Goal: Find specific page/section: Find specific page/section

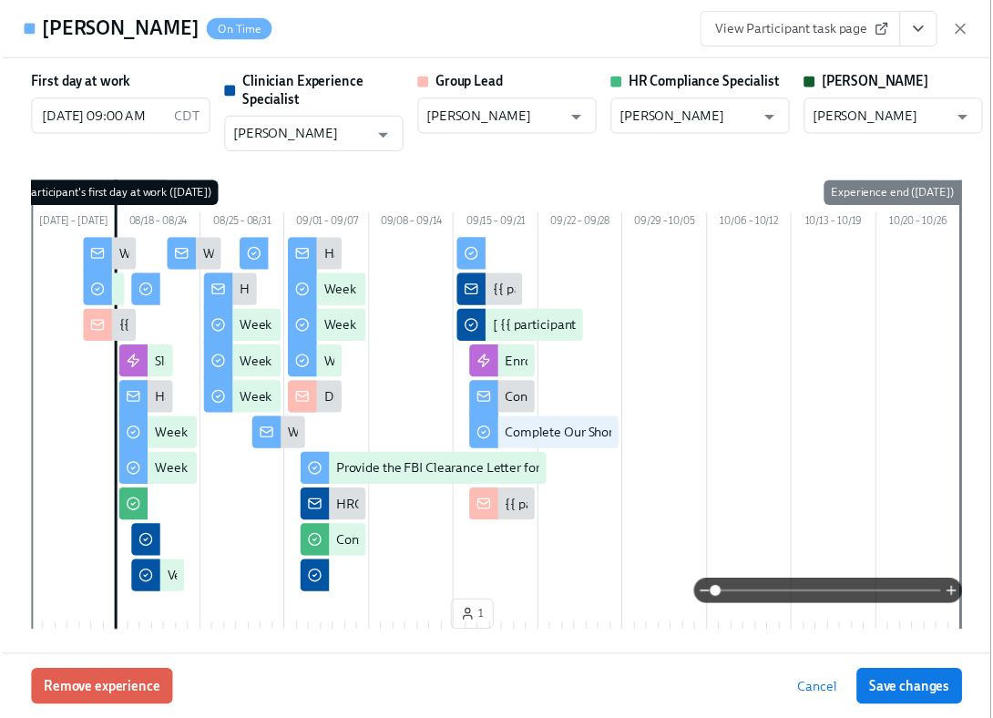
scroll to position [4040, 0]
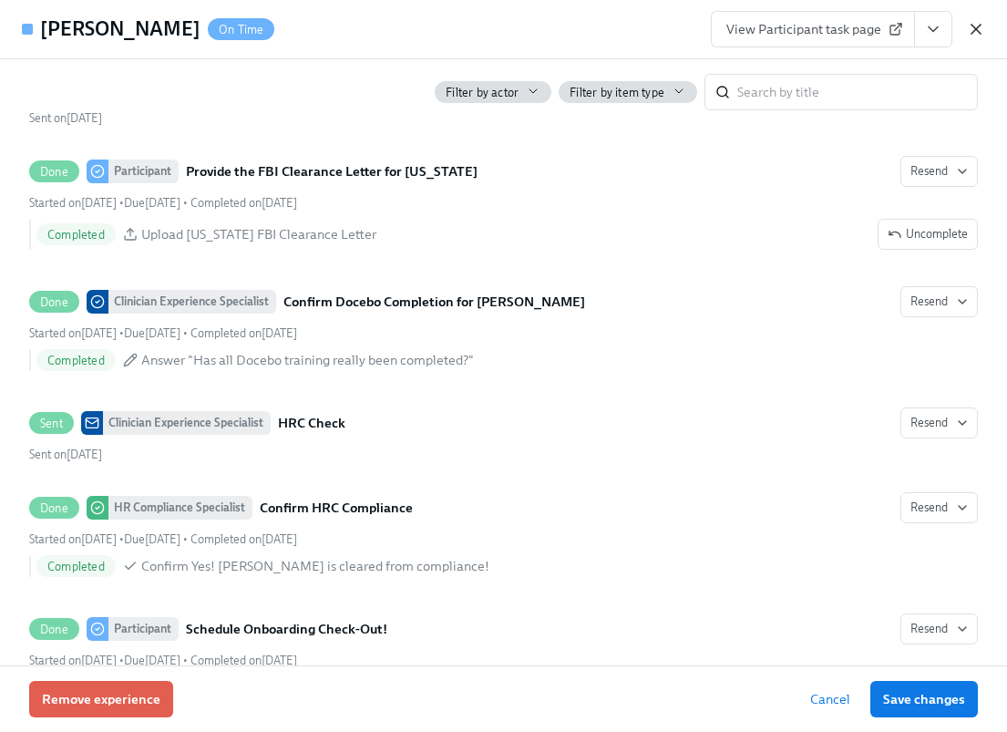
click at [979, 26] on icon "button" at bounding box center [975, 29] width 9 height 9
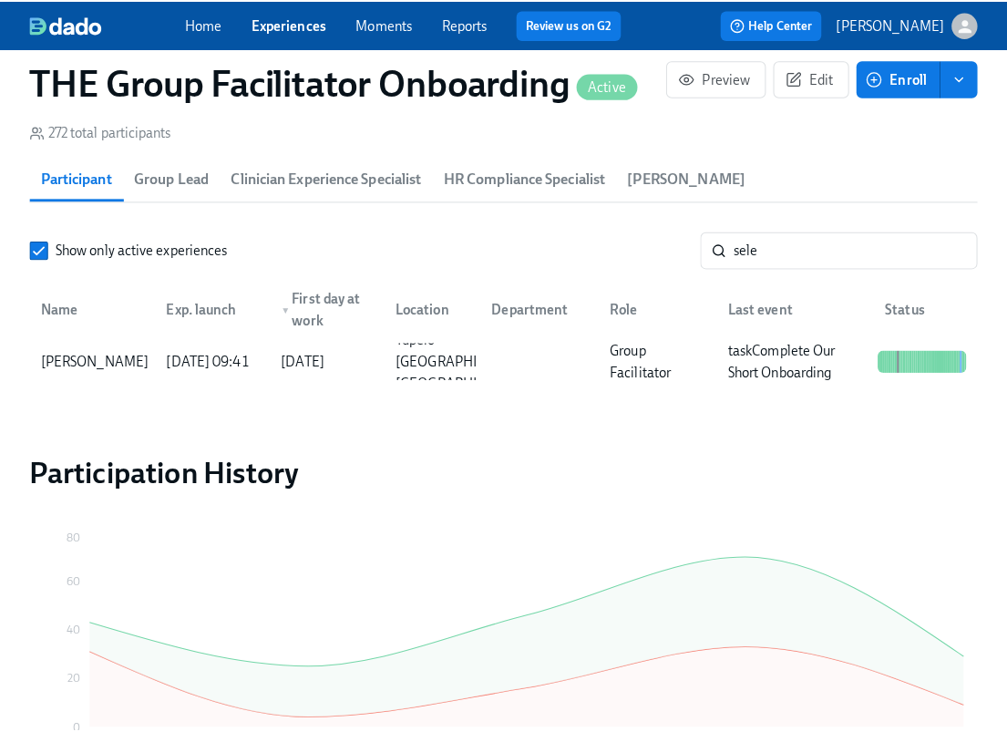
scroll to position [0, 26392]
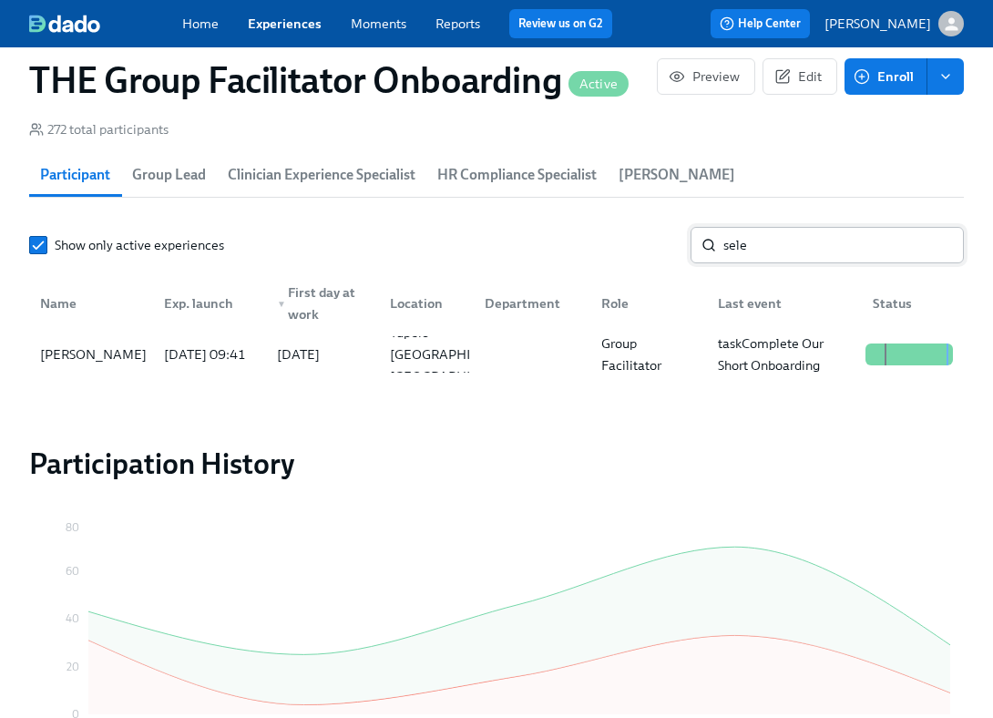
click at [789, 245] on input "sele" at bounding box center [844, 245] width 241 height 36
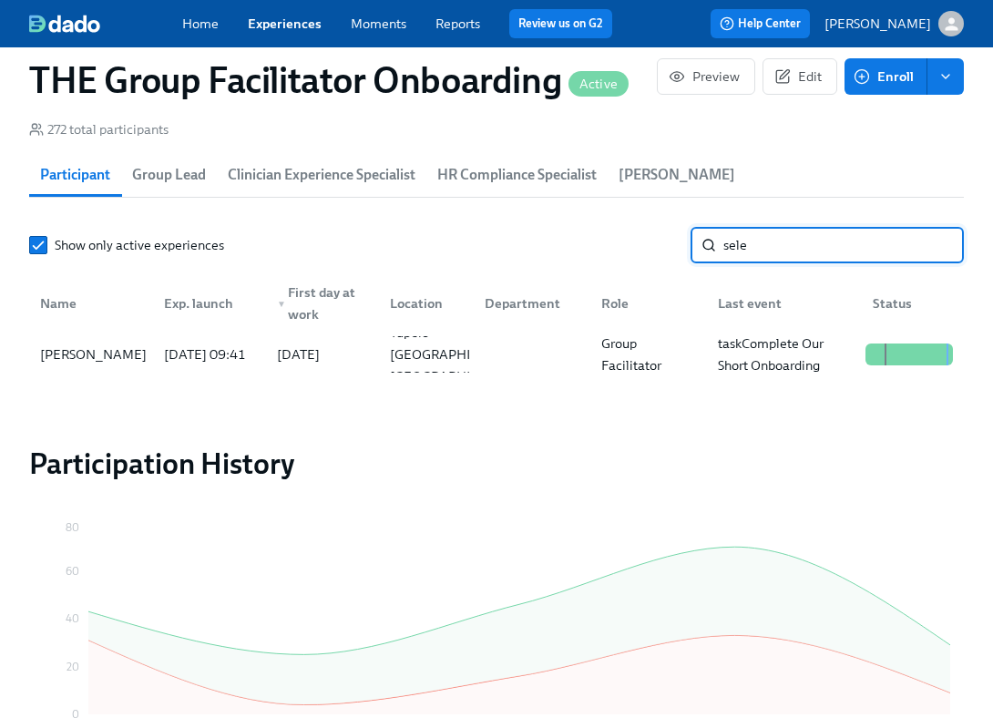
click at [789, 245] on input "sele" at bounding box center [844, 245] width 241 height 36
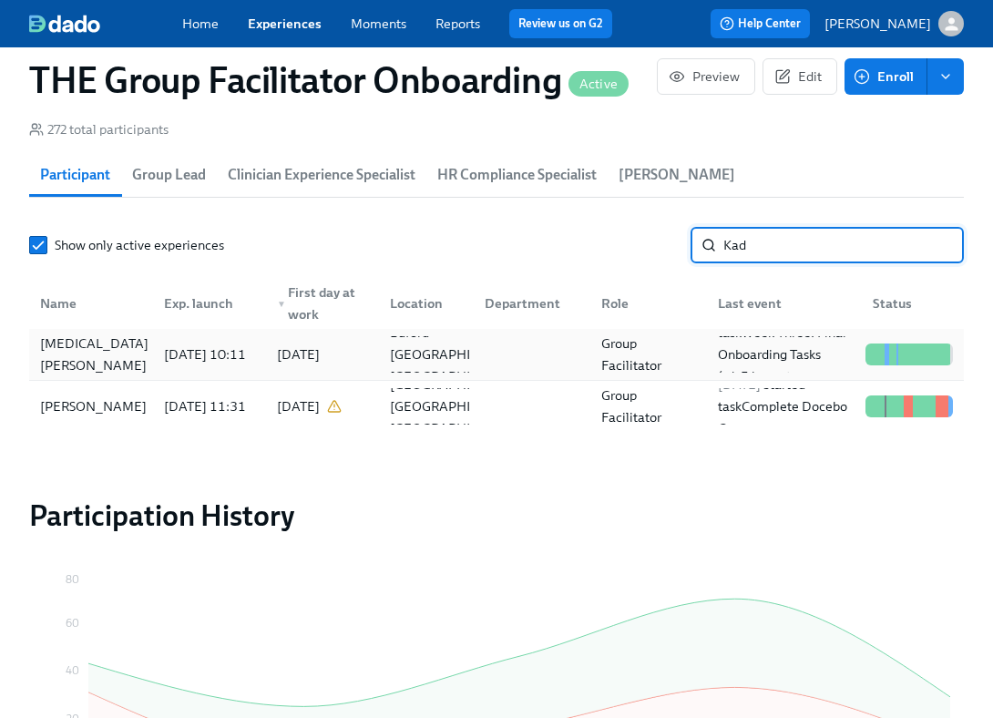
type input "Kad"
click at [114, 369] on div "[MEDICAL_DATA][PERSON_NAME]" at bounding box center [94, 355] width 123 height 44
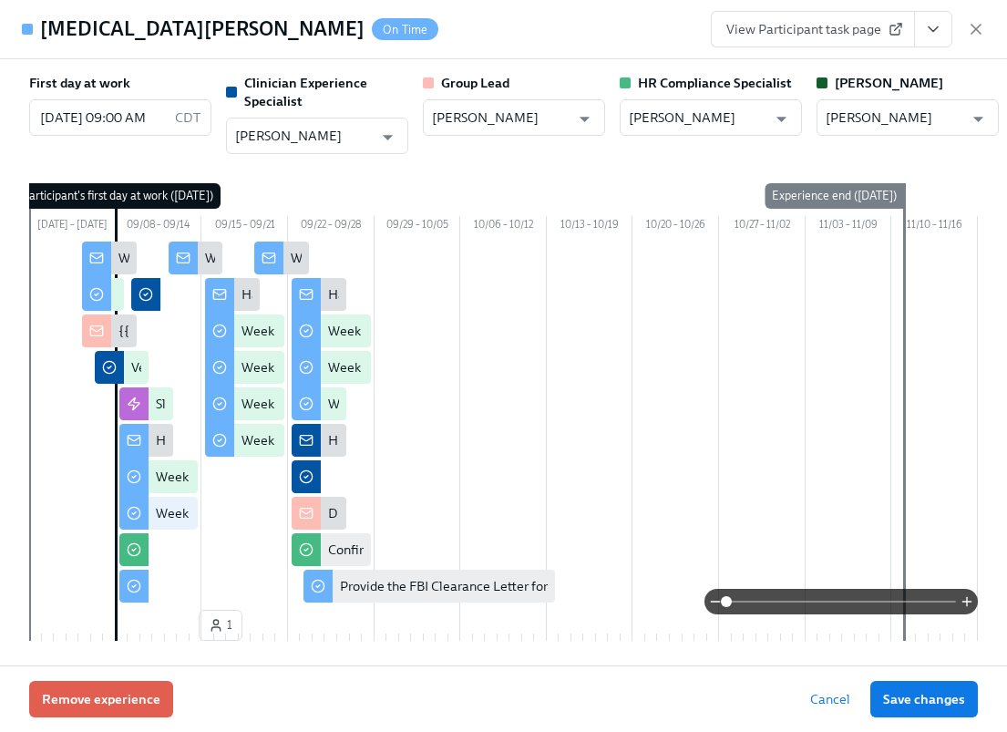
scroll to position [0, 26405]
